Goal: Information Seeking & Learning: Check status

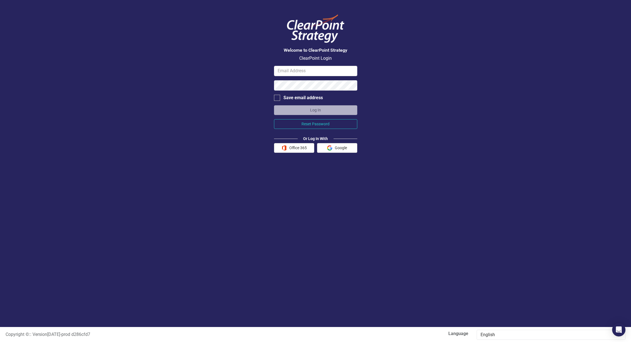
click at [305, 150] on button "Office 365" at bounding box center [294, 148] width 40 height 10
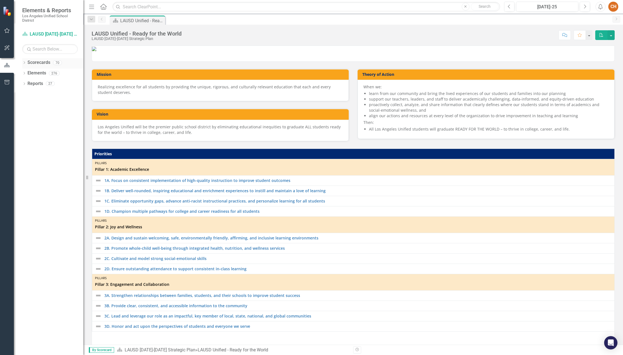
click at [46, 61] on link "Scorecards" at bounding box center [38, 62] width 23 height 6
click at [24, 63] on icon "Dropdown" at bounding box center [24, 63] width 4 height 3
click at [27, 73] on icon "Dropdown" at bounding box center [27, 72] width 4 height 3
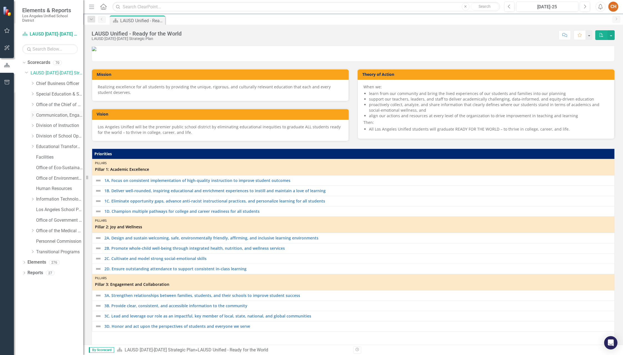
click at [34, 114] on icon "Dropdown" at bounding box center [33, 114] width 4 height 3
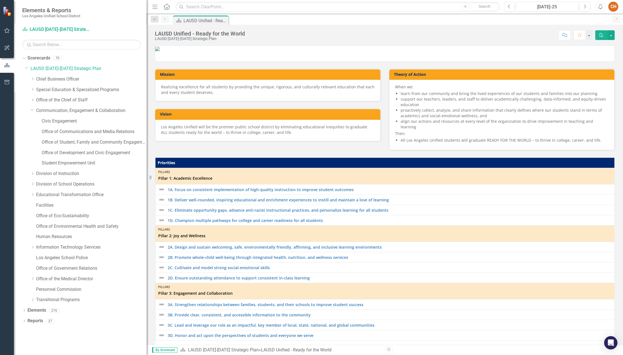
drag, startPoint x: 84, startPoint y: 122, endPoint x: 147, endPoint y: 128, distance: 63.0
click at [147, 128] on div "Resize" at bounding box center [149, 177] width 4 height 355
click at [85, 131] on link "Office of Communications and Media Relations" at bounding box center [94, 132] width 105 height 6
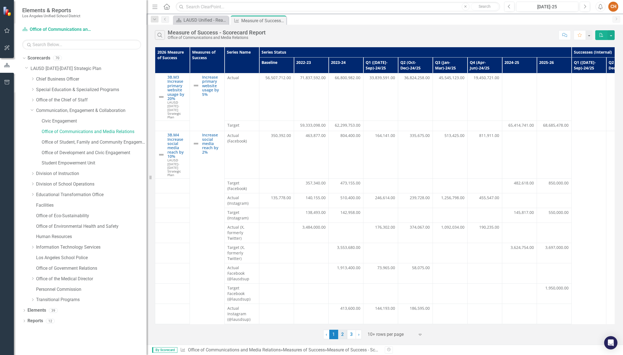
click at [343, 335] on link "2" at bounding box center [342, 334] width 9 height 9
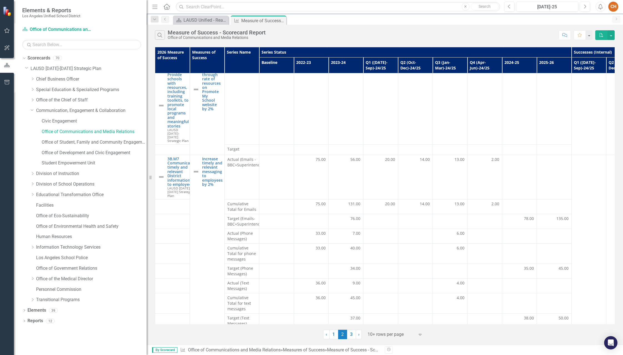
scroll to position [115, 0]
click at [353, 334] on link "3" at bounding box center [351, 334] width 9 height 9
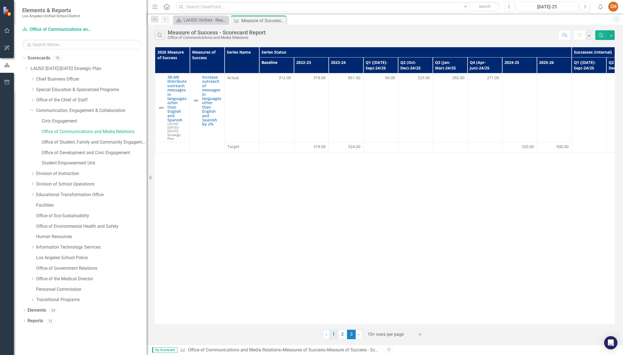
click at [335, 334] on link "1" at bounding box center [333, 334] width 9 height 9
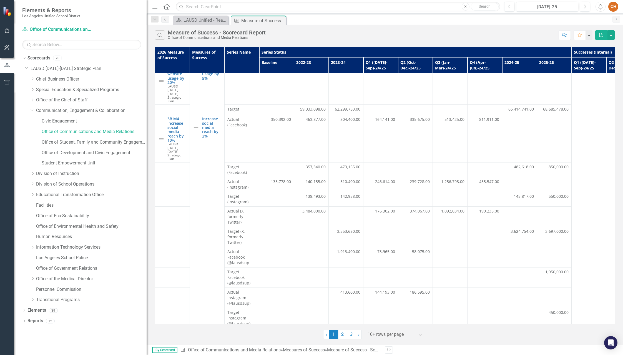
scroll to position [17, 0]
click at [343, 335] on link "2" at bounding box center [342, 334] width 9 height 9
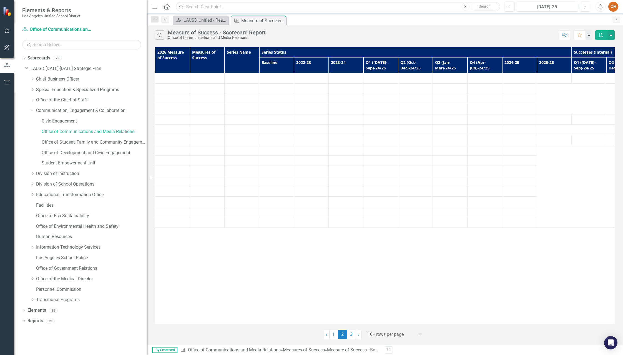
scroll to position [0, 0]
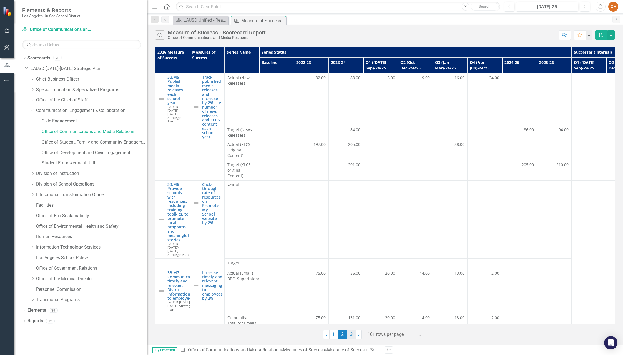
click at [351, 335] on link "3" at bounding box center [351, 334] width 9 height 9
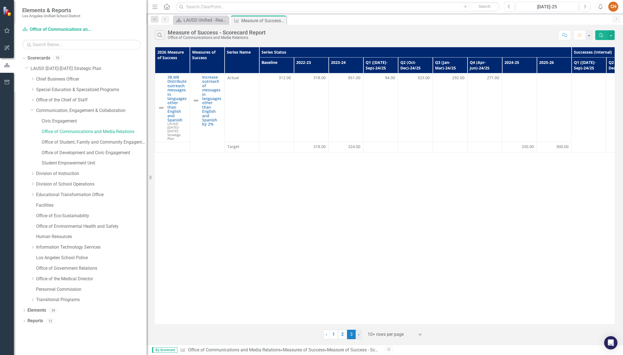
click at [358, 334] on span "›" at bounding box center [358, 334] width 1 height 5
click at [328, 334] on link "‹ Previous" at bounding box center [326, 334] width 6 height 9
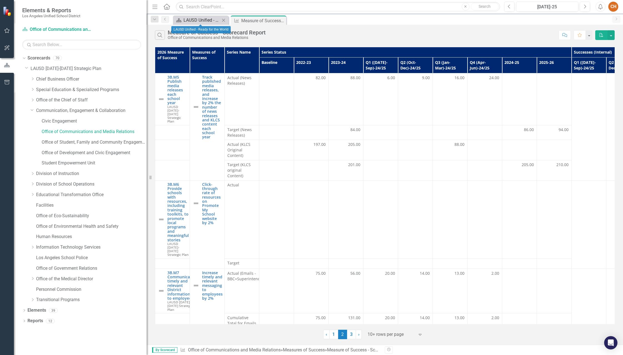
click at [199, 21] on div "LAUSD Unified - Ready for the World" at bounding box center [202, 20] width 37 height 7
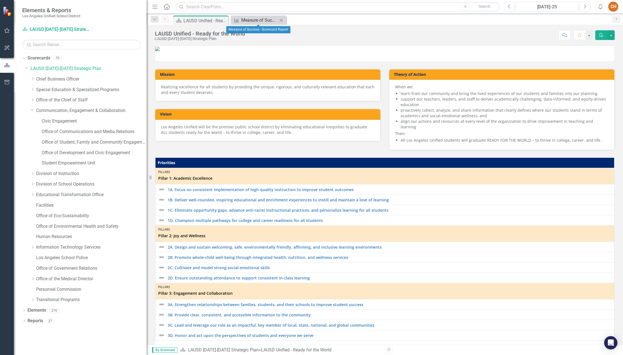
click at [272, 20] on div "Measure of Success - Scorecard Report" at bounding box center [259, 20] width 37 height 7
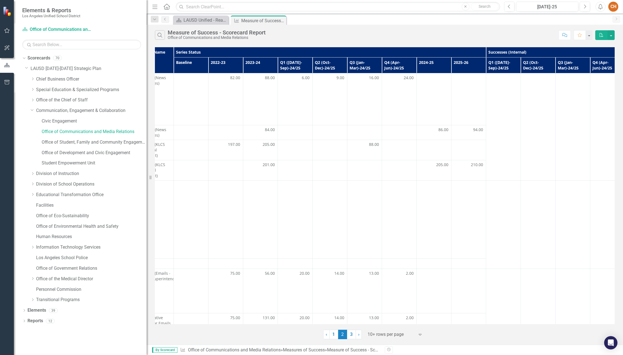
scroll to position [0, 86]
drag, startPoint x: 473, startPoint y: 126, endPoint x: 484, endPoint y: 128, distance: 11.3
click at [484, 128] on td "94.00" at bounding box center [468, 132] width 35 height 15
drag, startPoint x: 472, startPoint y: 161, endPoint x: 487, endPoint y: 161, distance: 15.3
click at [487, 162] on tbody "3B.M5 Publish media releases each school year LAUSD [DATE]-[DATE] Strategic Pla…" at bounding box center [451, 257] width 764 height 369
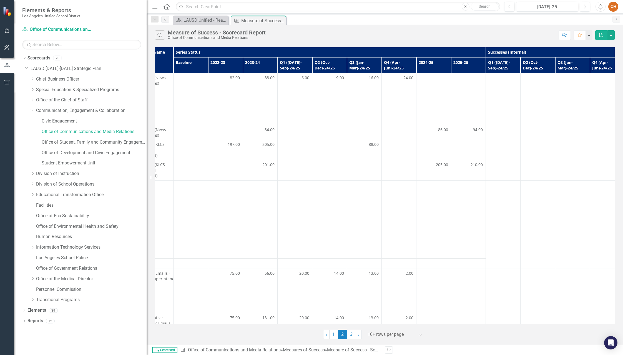
click at [467, 144] on div at bounding box center [468, 145] width 29 height 7
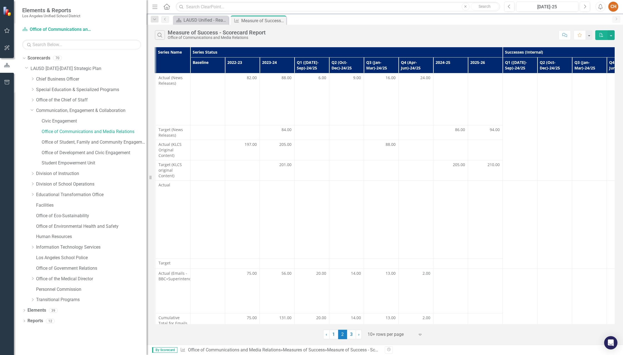
scroll to position [0, 0]
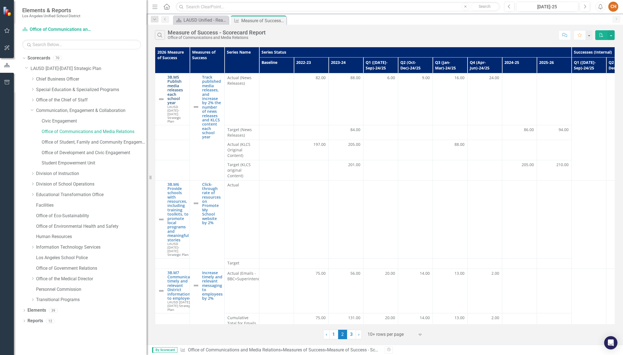
click at [170, 97] on link "3B.M5 Publish media releases each school year" at bounding box center [176, 90] width 19 height 30
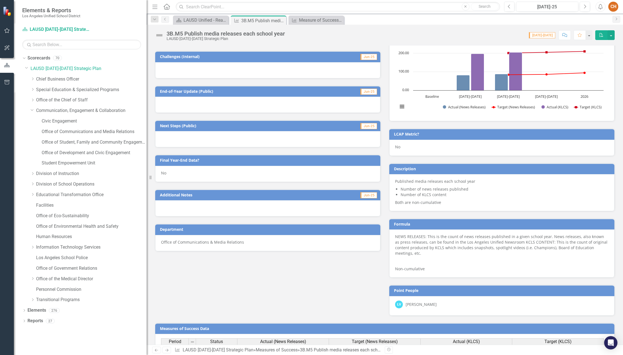
scroll to position [180, 0]
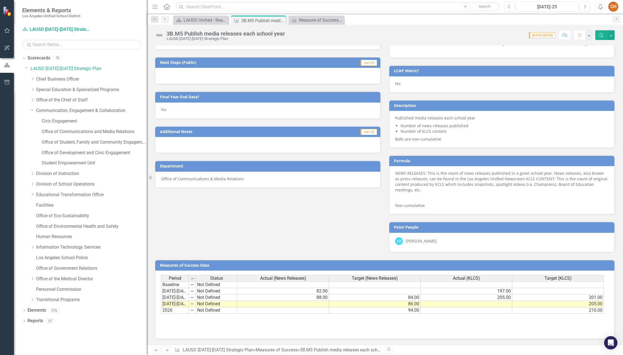
click at [428, 244] on div "LV [PERSON_NAME]" at bounding box center [502, 241] width 214 height 8
click at [429, 239] on div "[PERSON_NAME]" at bounding box center [421, 241] width 31 height 6
click at [424, 242] on div "[PERSON_NAME]" at bounding box center [421, 241] width 31 height 6
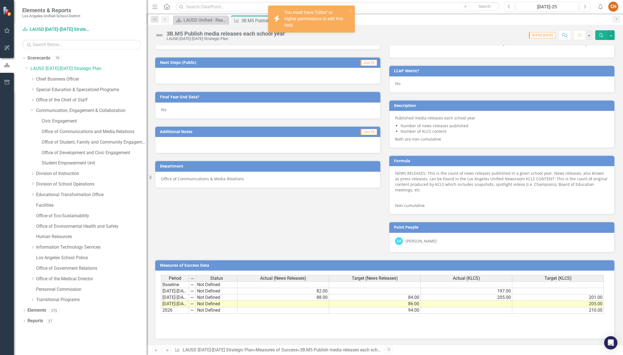
click at [396, 240] on div "LV" at bounding box center [399, 241] width 8 height 8
click at [396, 241] on div "LV" at bounding box center [399, 241] width 8 height 8
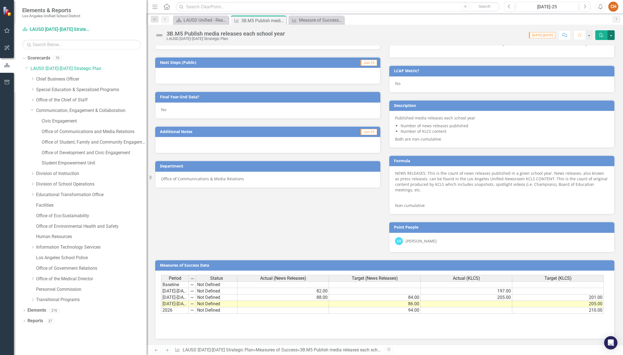
click at [612, 35] on button "button" at bounding box center [611, 35] width 7 height 10
click at [490, 39] on div "Score: 0.00 [DATE]-[DATE] Completed Comment Favorite PDF" at bounding box center [451, 34] width 327 height 9
click at [542, 36] on span "[DATE]-[DATE]" at bounding box center [542, 35] width 26 height 6
